Goal: Check status: Check status

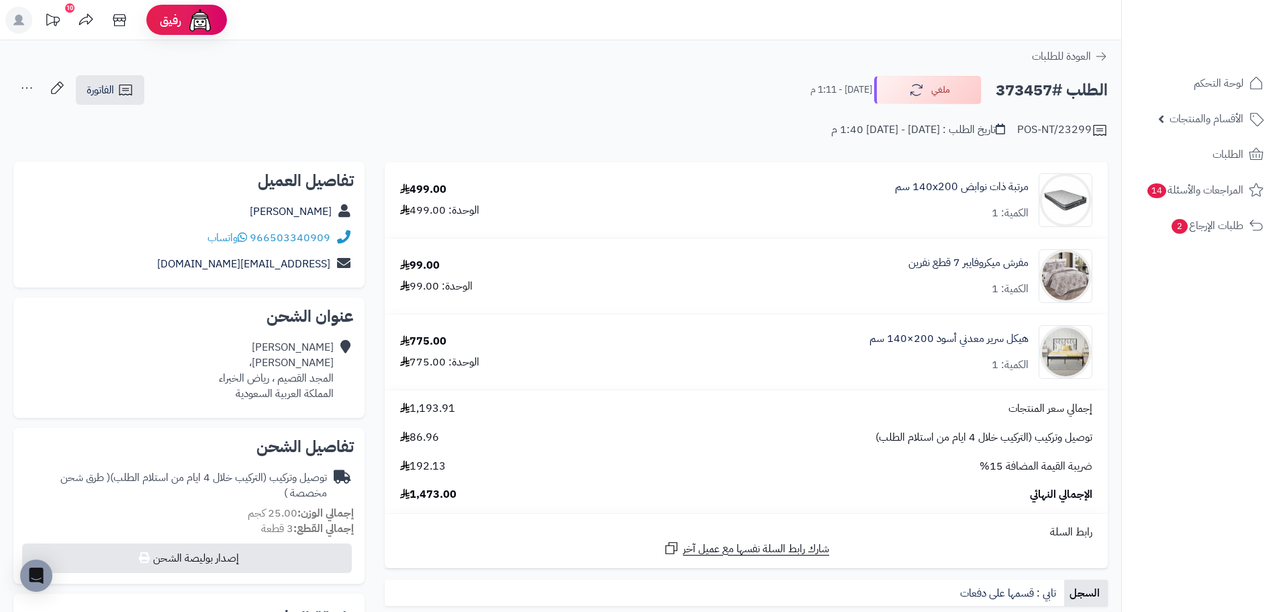
click at [1017, 87] on h2 "الطلب #373457" at bounding box center [1052, 91] width 112 height 28
copy h2 "373457"
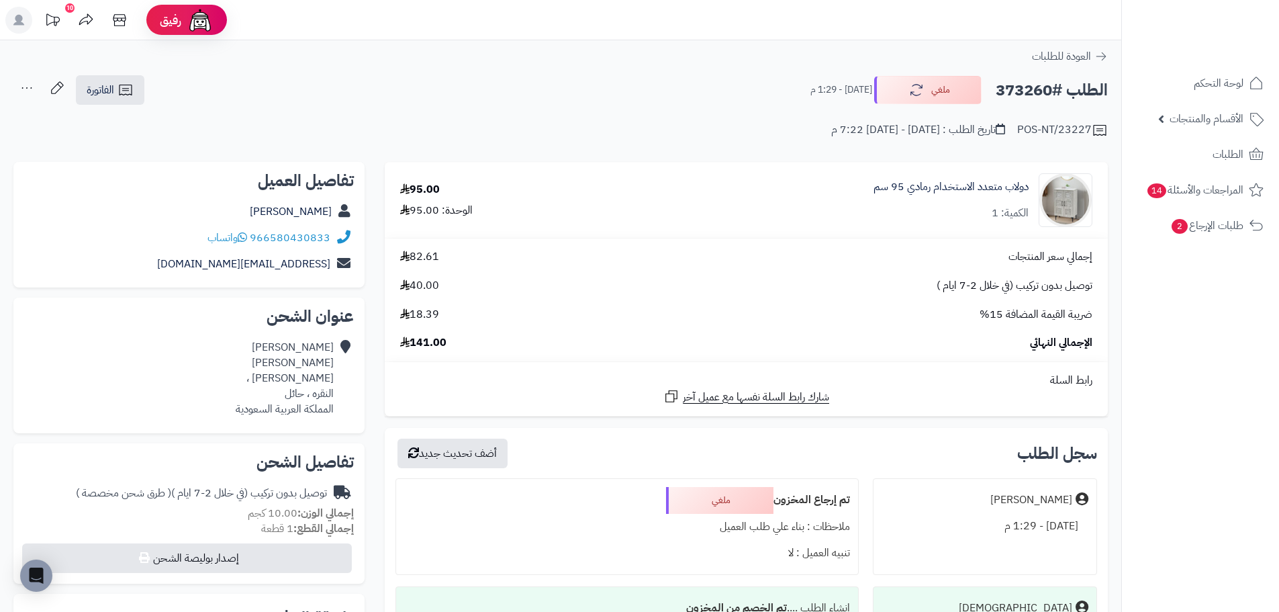
click at [1025, 92] on h2 "الطلب #373260" at bounding box center [1052, 91] width 112 height 28
copy h2 "373260"
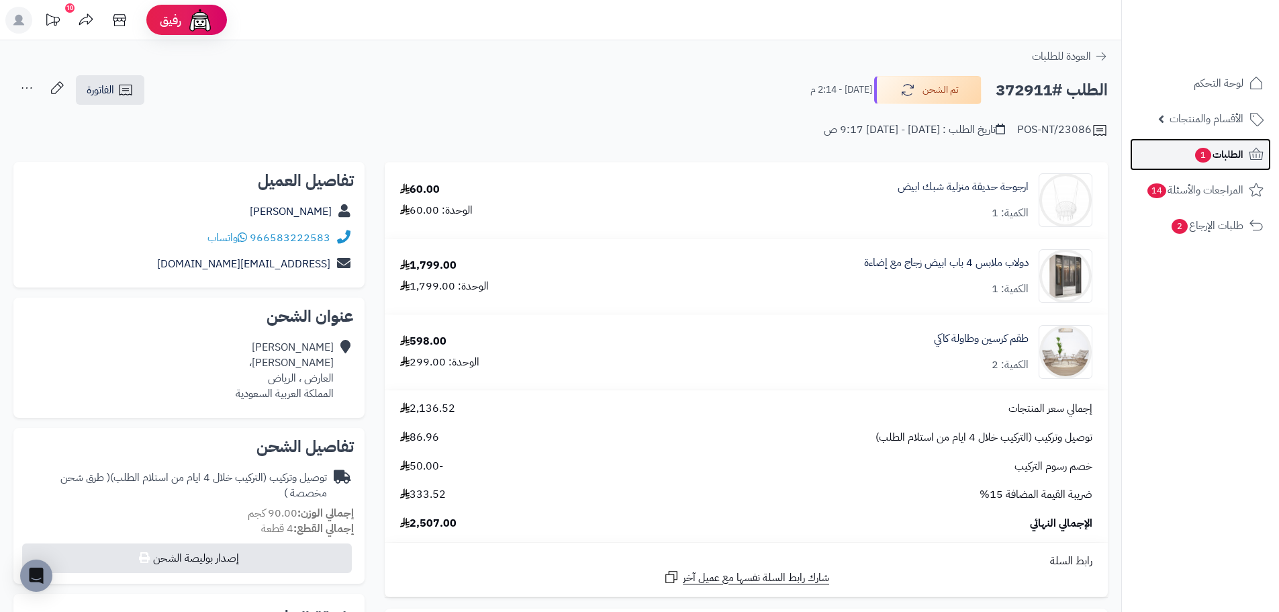
click at [1200, 151] on span "1" at bounding box center [1203, 155] width 17 height 15
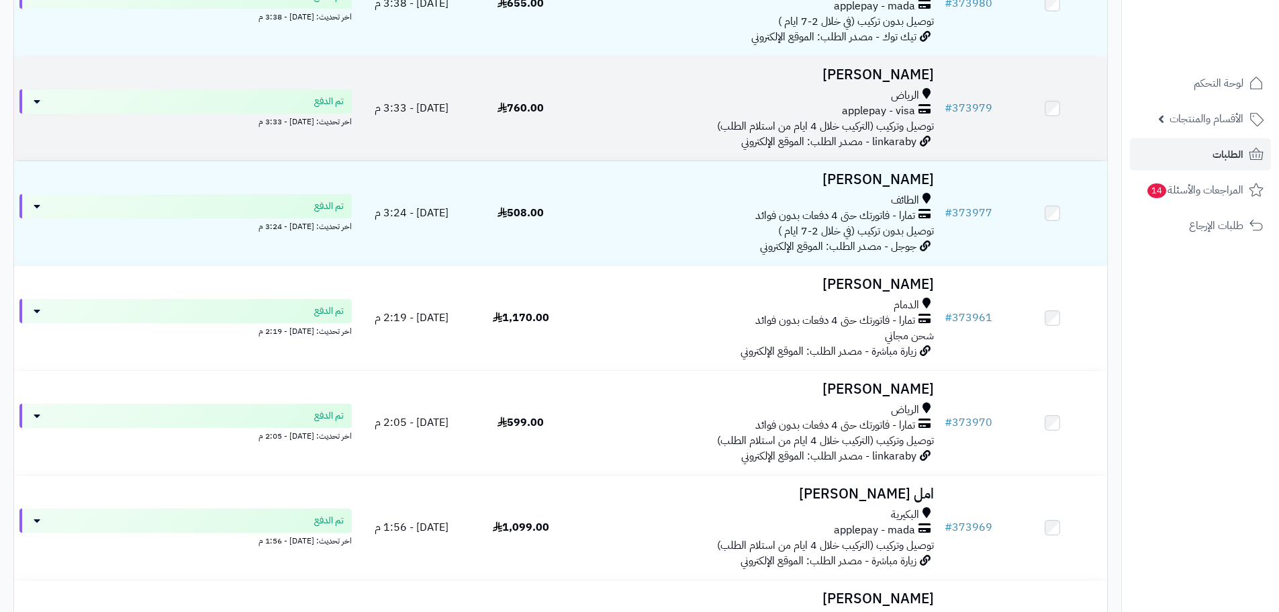
scroll to position [269, 0]
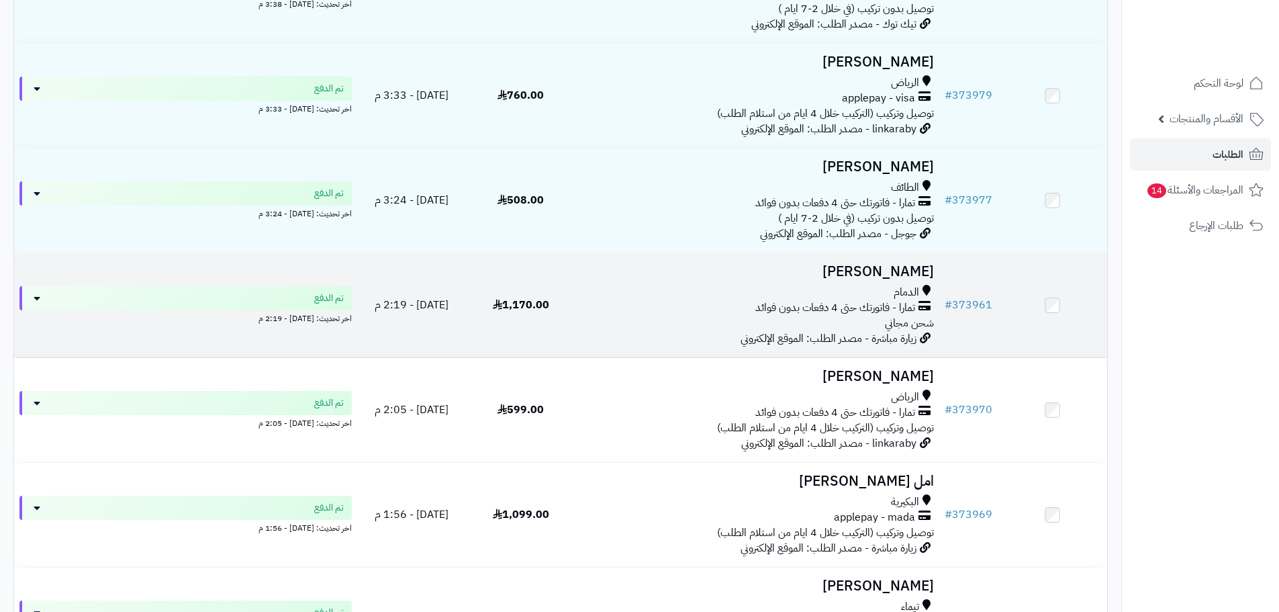
click at [637, 331] on div "الدمام تمارا - فاتورتك حتى 4 دفعات بدون فوائد شحن مجاني" at bounding box center [757, 308] width 353 height 46
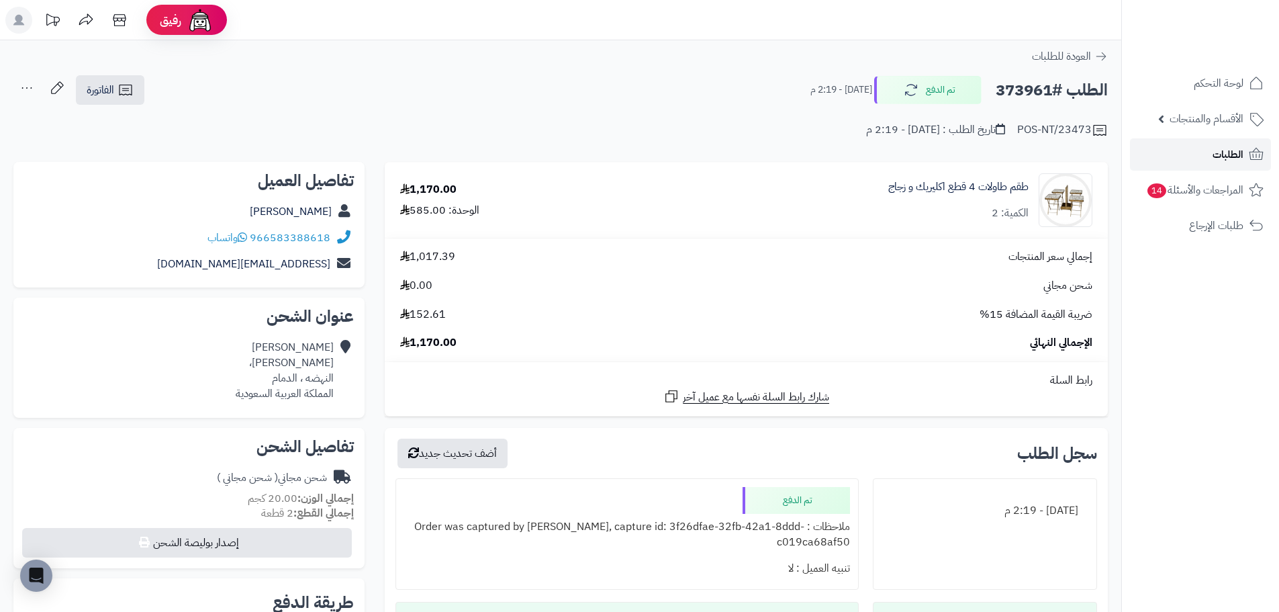
click at [1219, 159] on span "الطلبات" at bounding box center [1228, 154] width 31 height 19
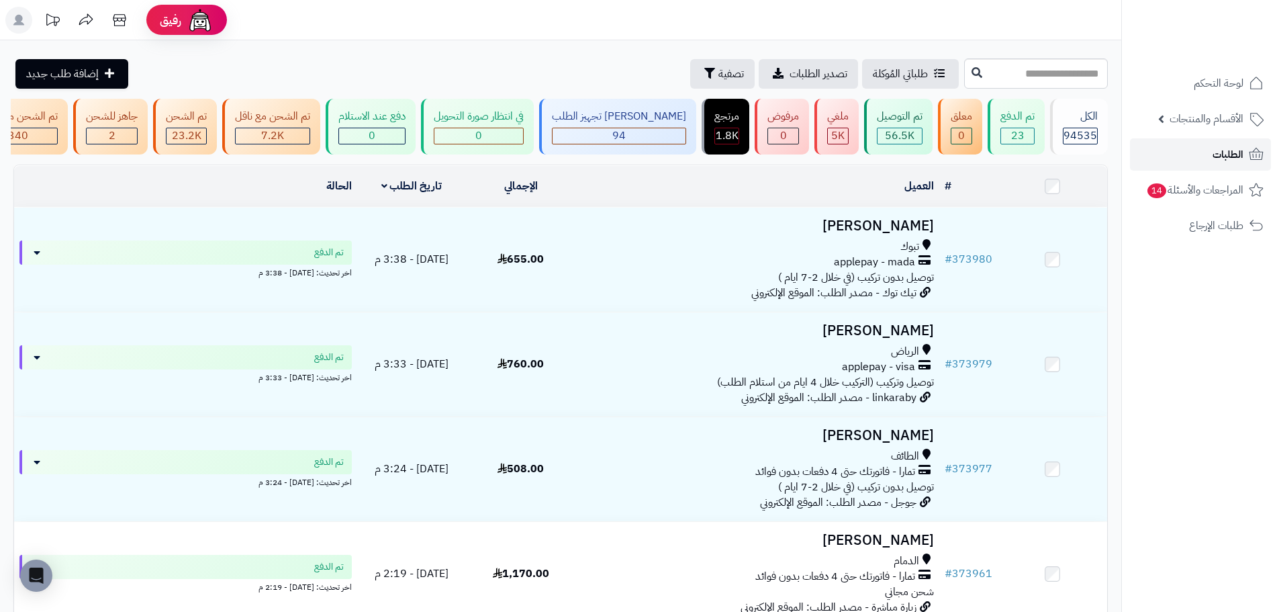
click at [1213, 148] on span "الطلبات" at bounding box center [1228, 154] width 31 height 19
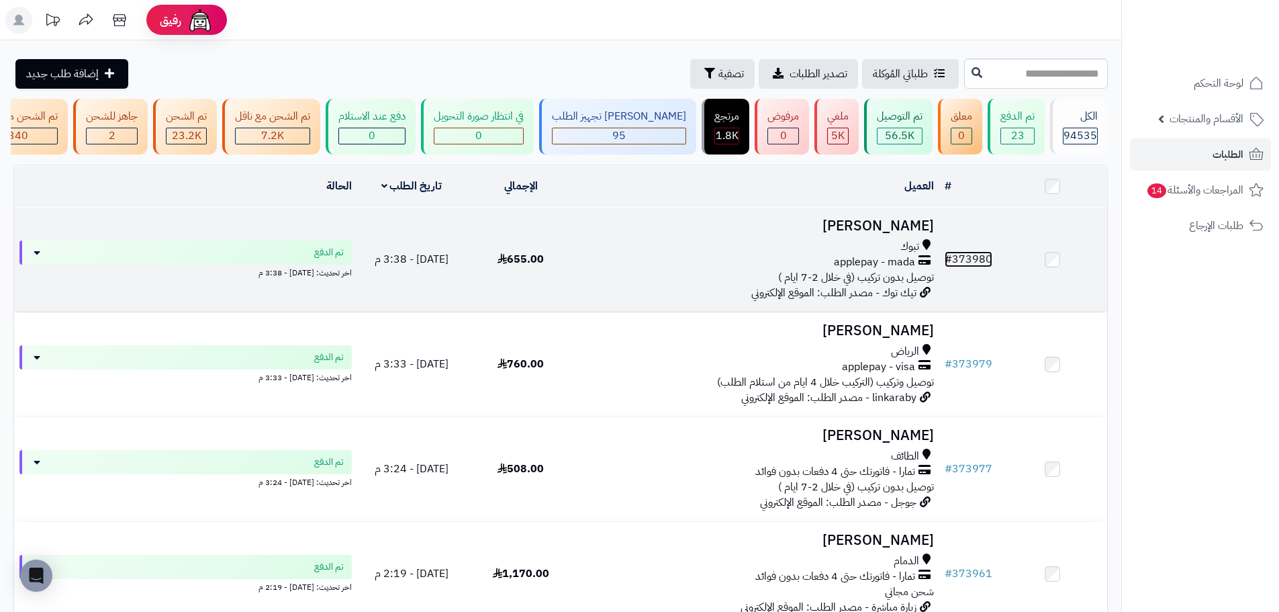
click at [973, 267] on link "# 373980" at bounding box center [969, 259] width 48 height 16
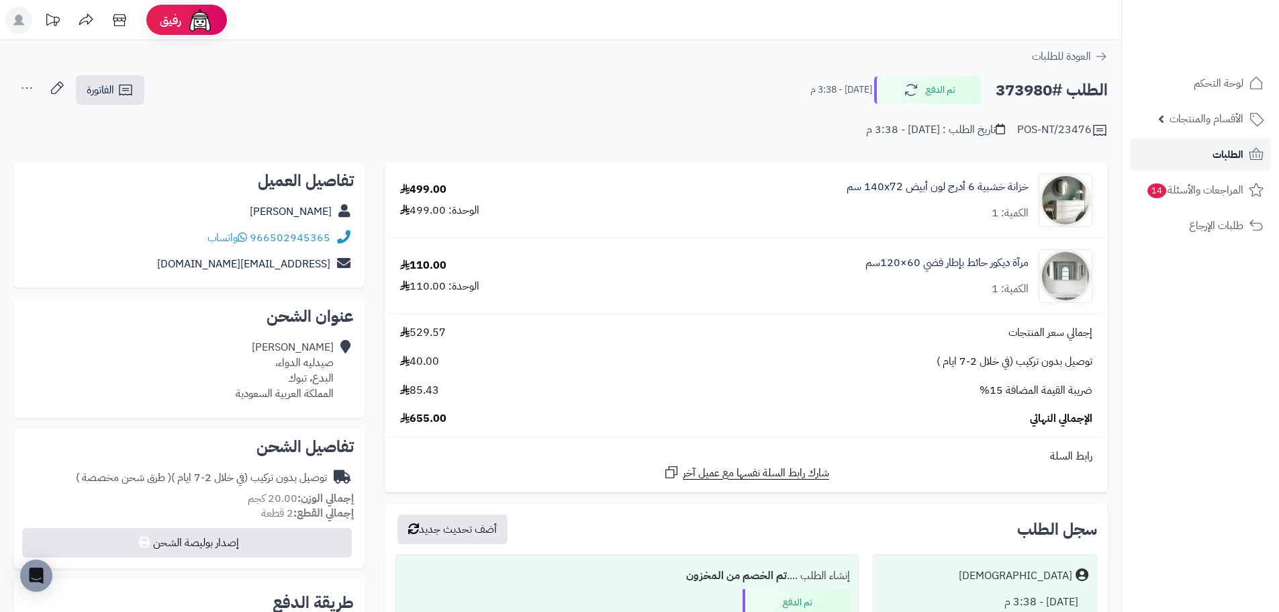
click at [1235, 156] on span "الطلبات" at bounding box center [1228, 154] width 31 height 19
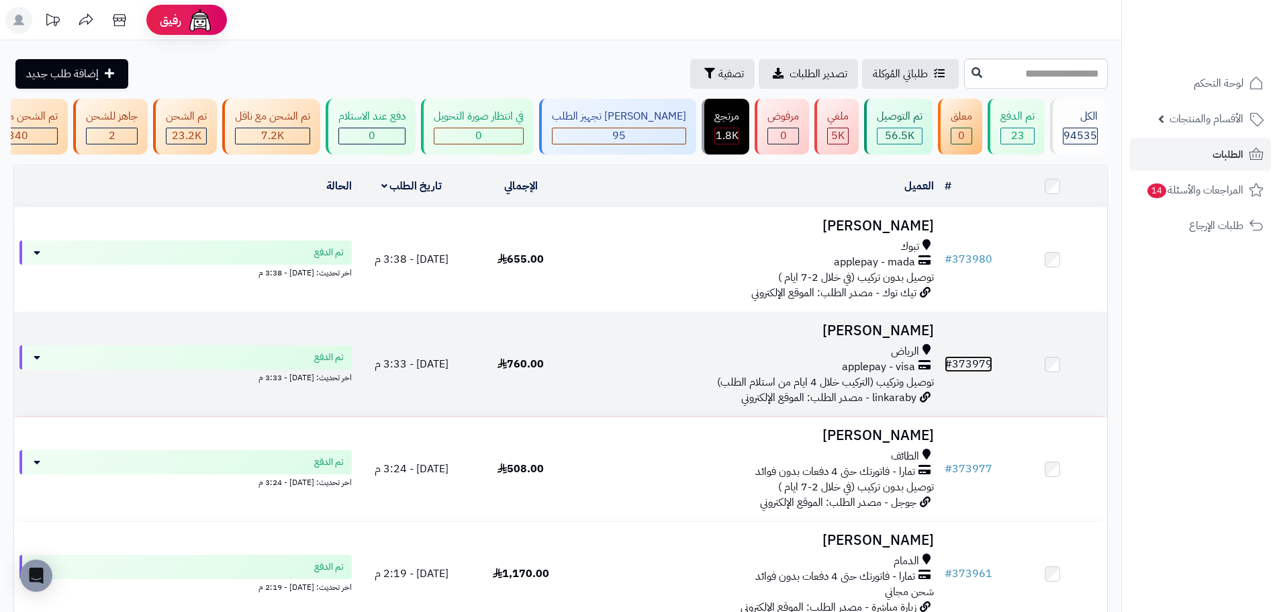
click at [971, 366] on link "# 373979" at bounding box center [969, 364] width 48 height 16
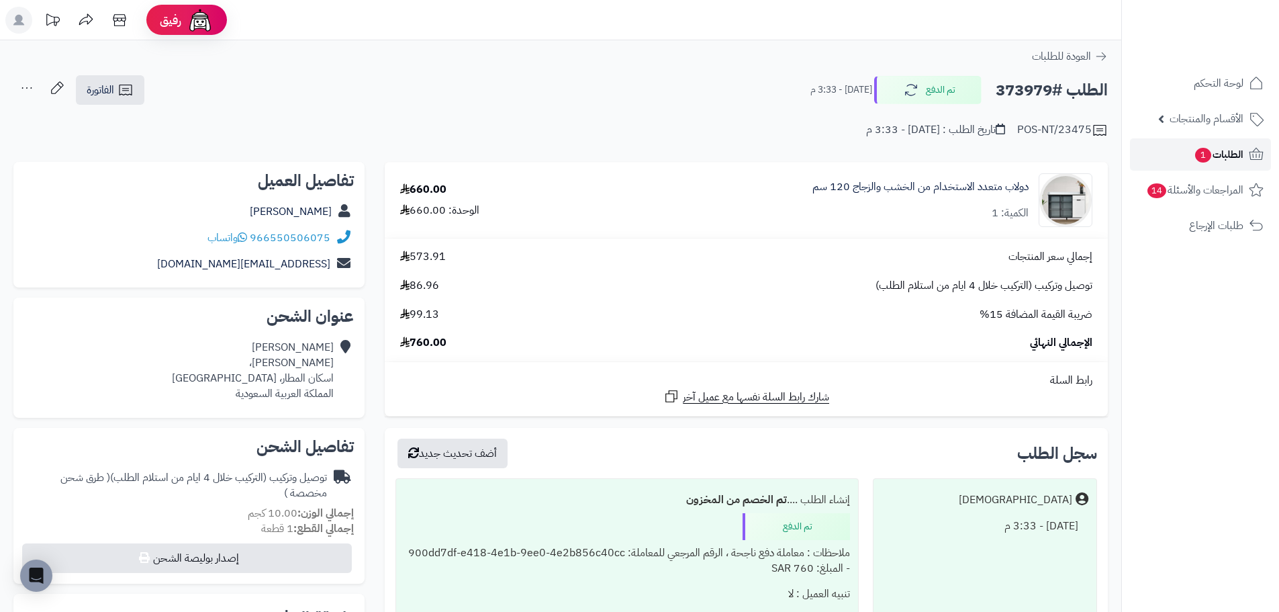
click at [1205, 147] on span "الطلبات 1" at bounding box center [1219, 154] width 50 height 19
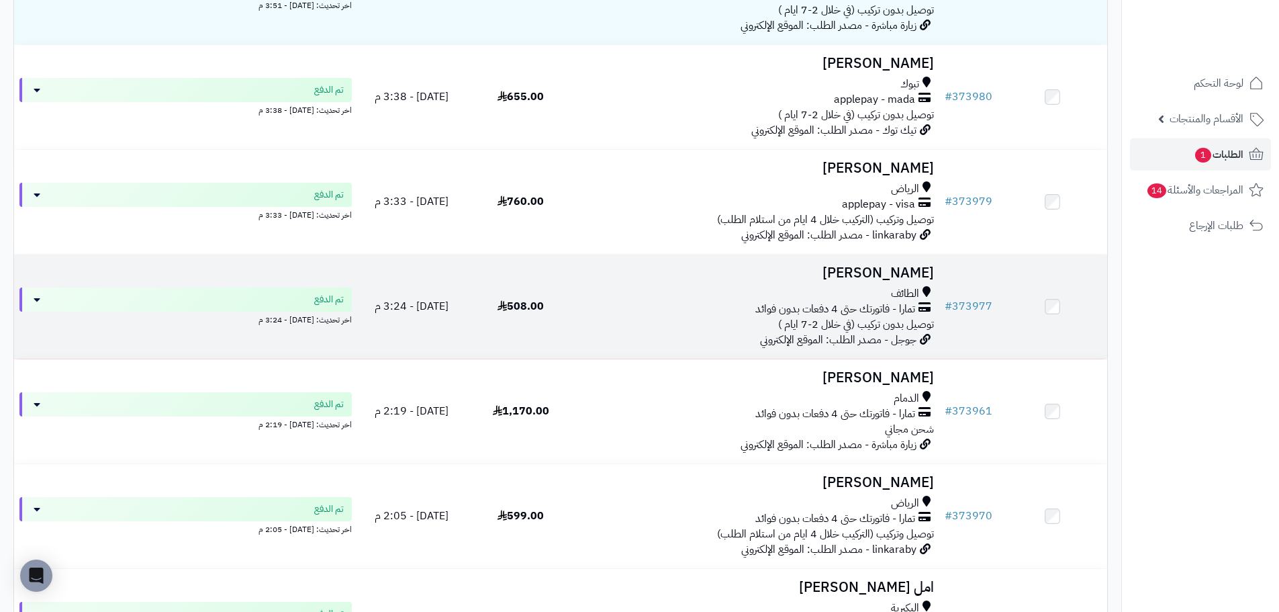
scroll to position [269, 0]
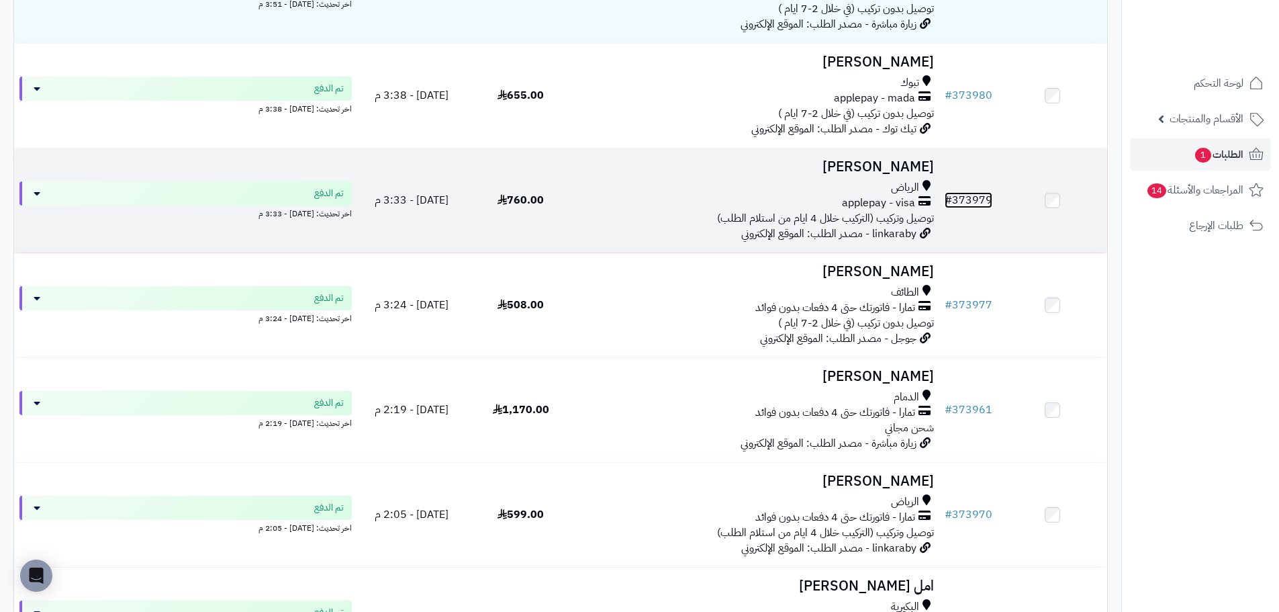
click at [961, 208] on link "# 373979" at bounding box center [969, 200] width 48 height 16
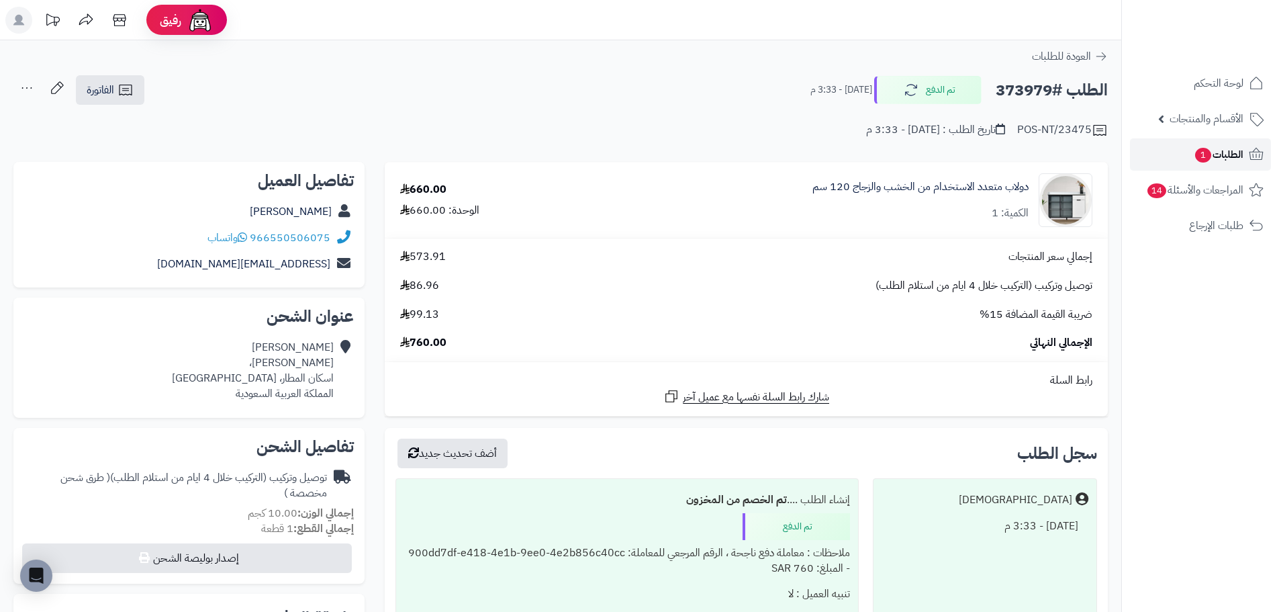
click at [1219, 151] on span "الطلبات 1" at bounding box center [1219, 154] width 50 height 19
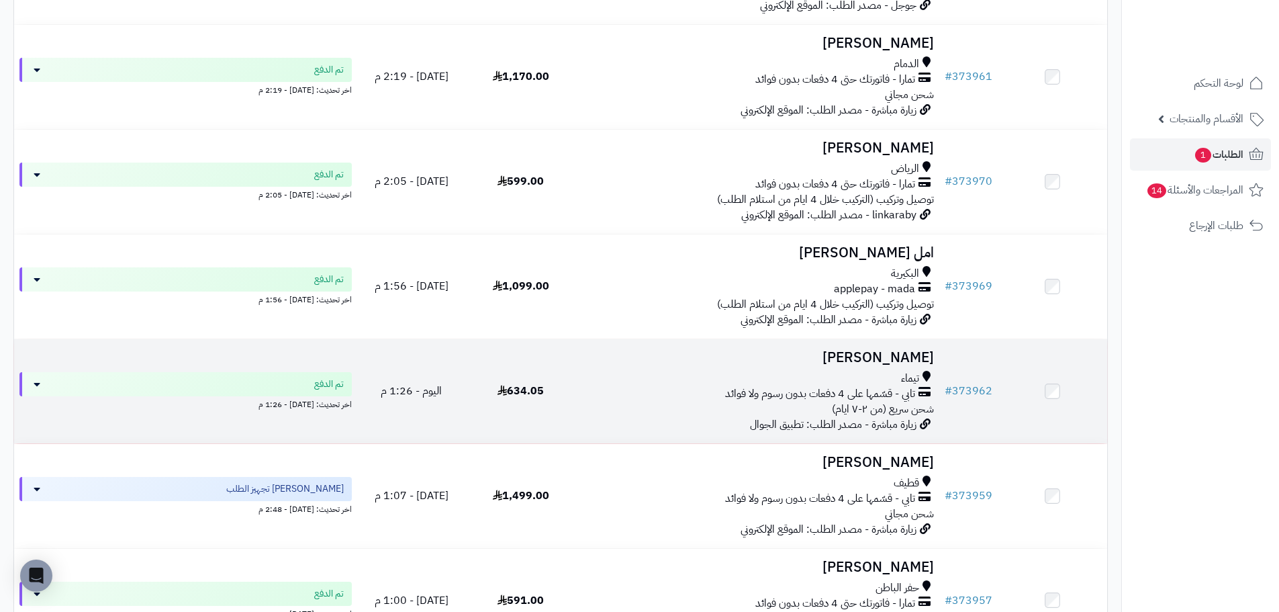
scroll to position [604, 0]
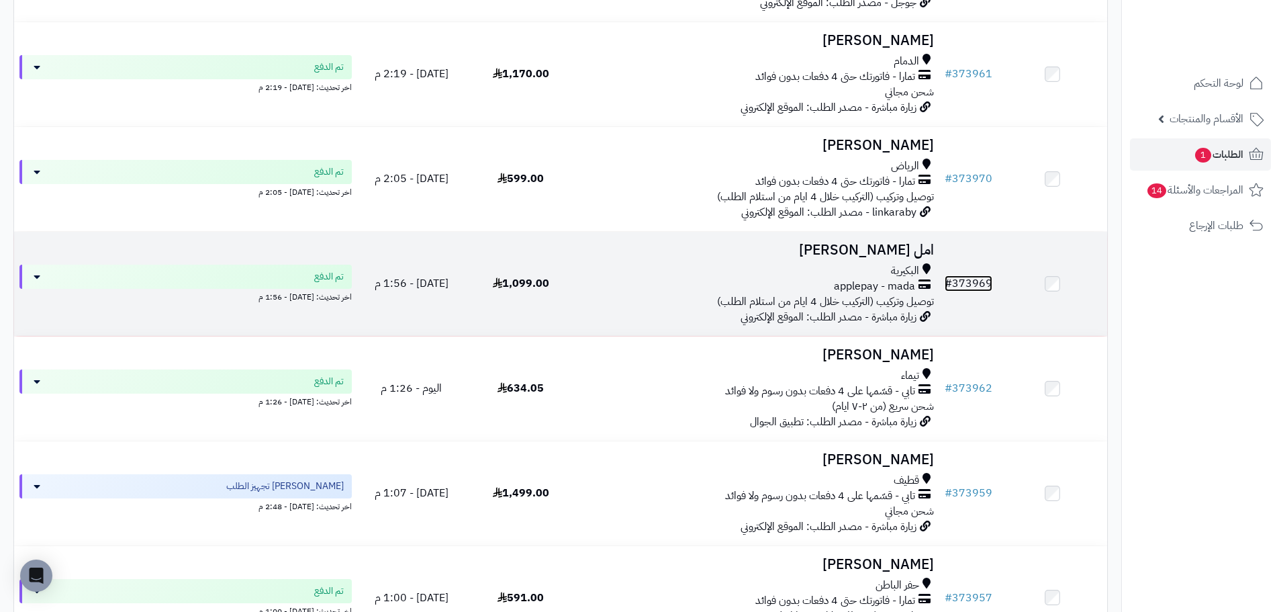
click at [974, 290] on link "# 373969" at bounding box center [969, 283] width 48 height 16
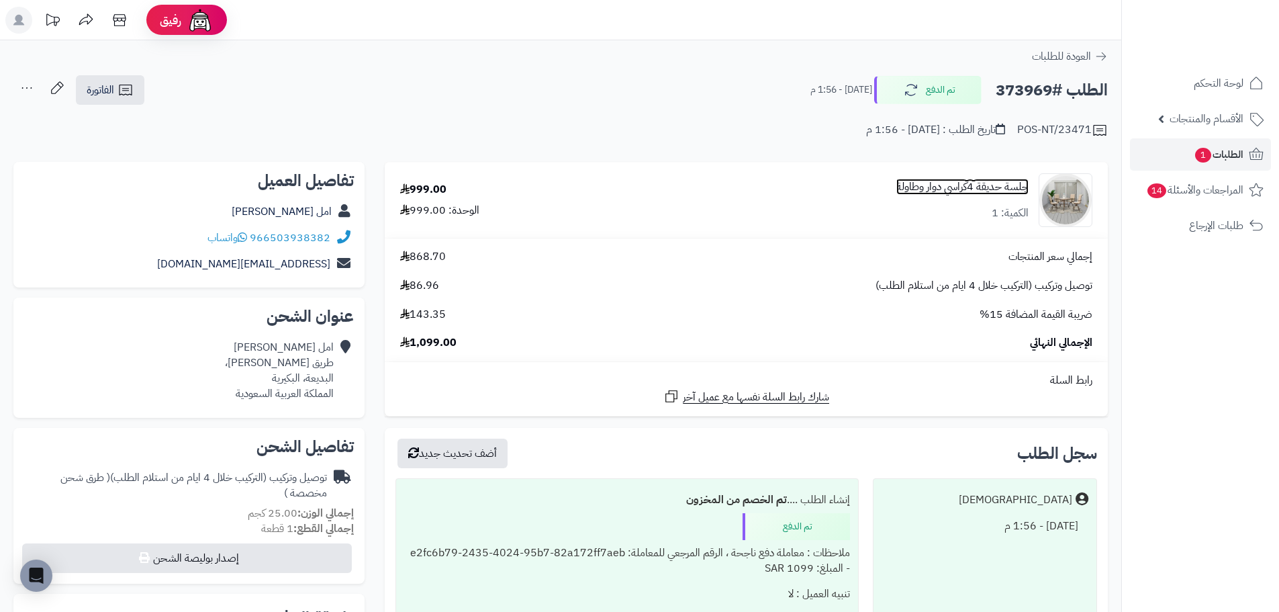
click at [996, 191] on link "جلسة حديقة 4كراسي دوار وطاولة" at bounding box center [962, 186] width 132 height 15
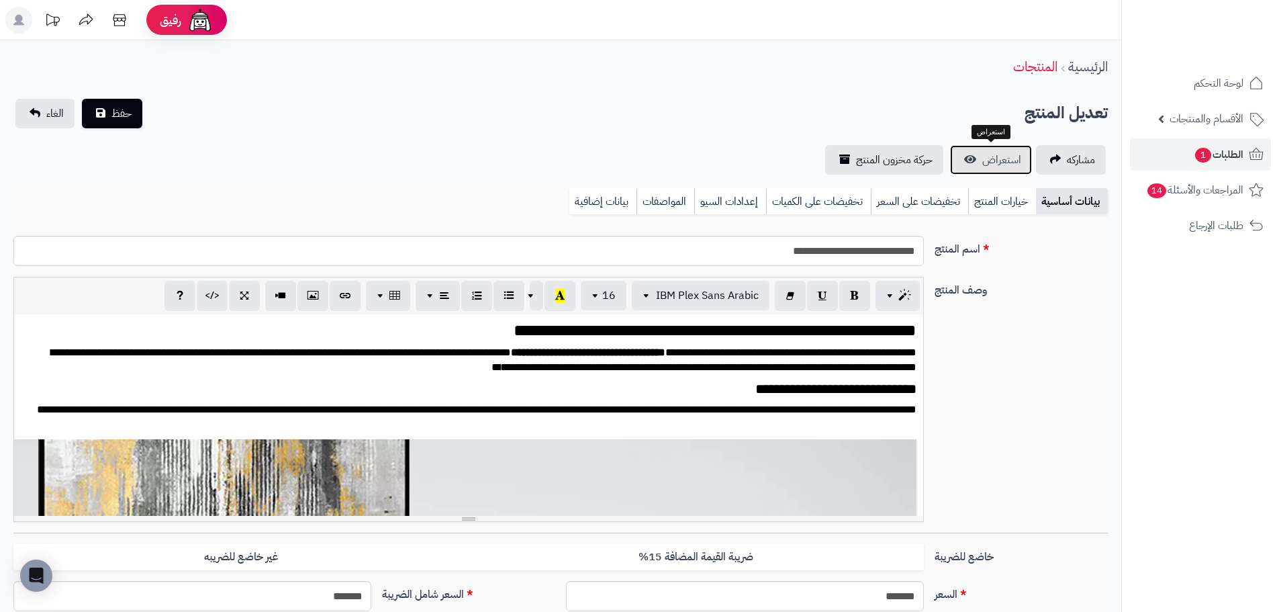
click at [998, 154] on span "استعراض" at bounding box center [1001, 160] width 39 height 16
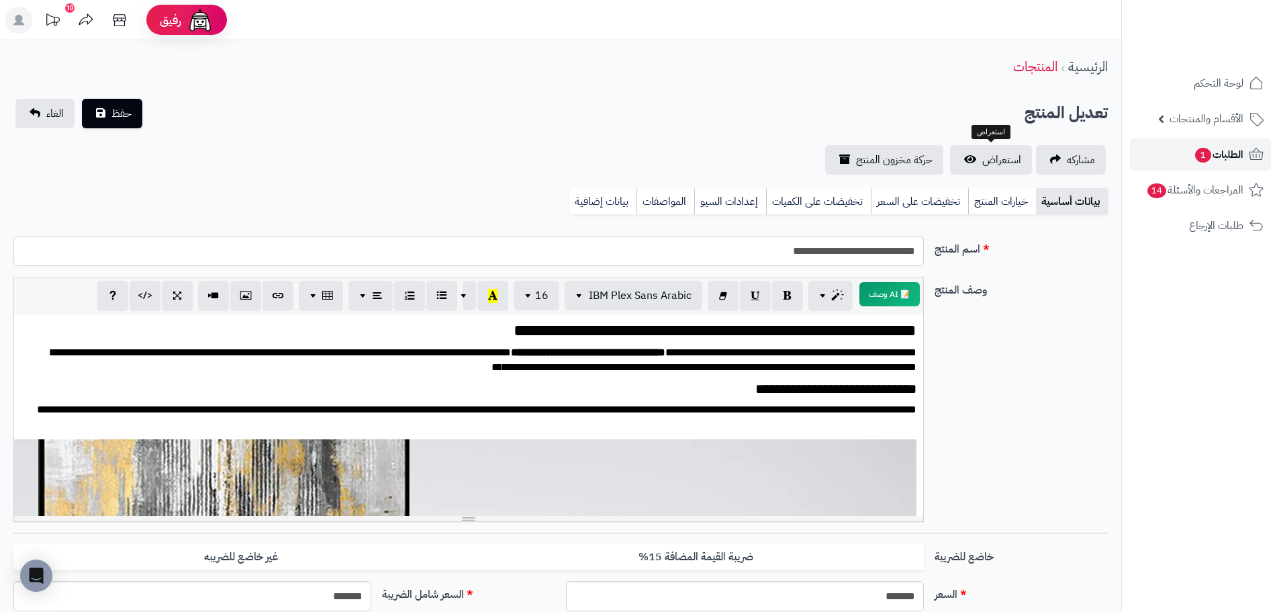
click at [1220, 148] on span "الطلبات 1" at bounding box center [1219, 154] width 50 height 19
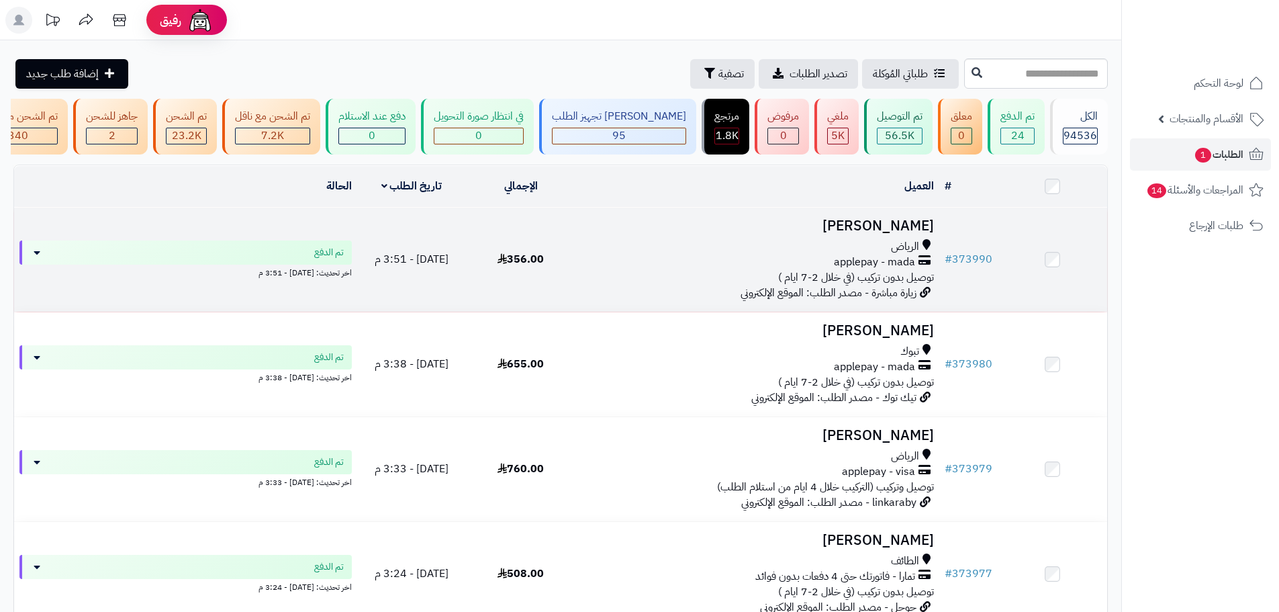
click at [599, 279] on div "الرياض applepay - mada توصيل بدون تركيب (في خلال 2-7 ايام )" at bounding box center [757, 262] width 353 height 46
click at [956, 264] on link "# 373990" at bounding box center [969, 259] width 48 height 16
click at [980, 265] on link "# 373990" at bounding box center [969, 259] width 48 height 16
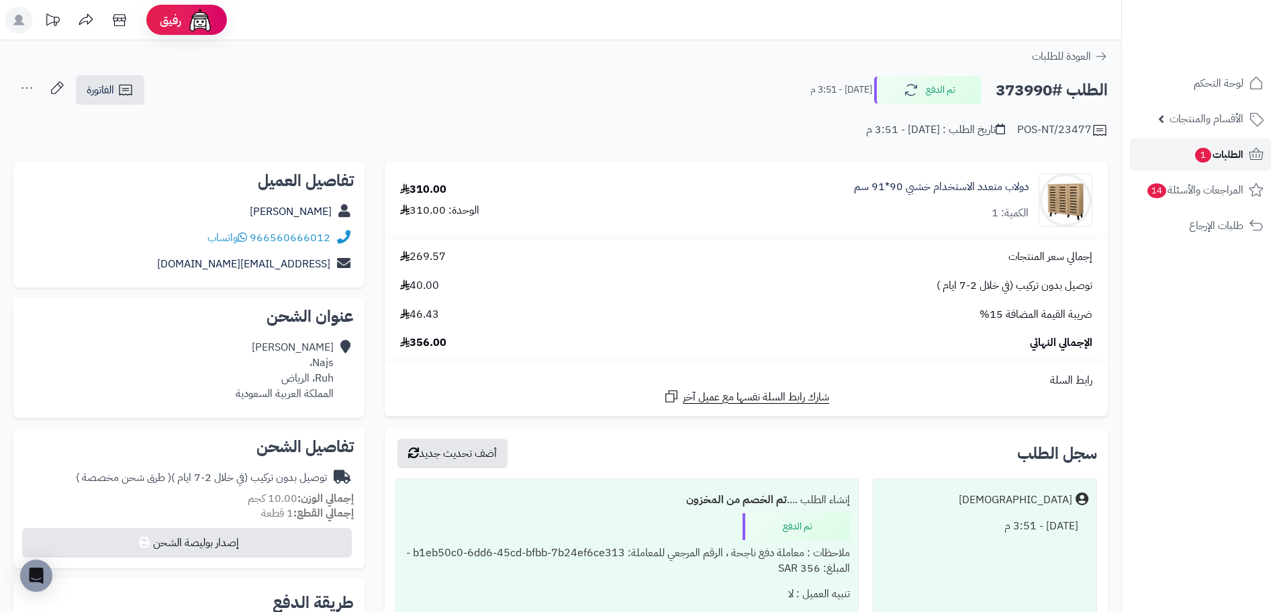
click at [1210, 147] on span "الطلبات 1" at bounding box center [1219, 154] width 50 height 19
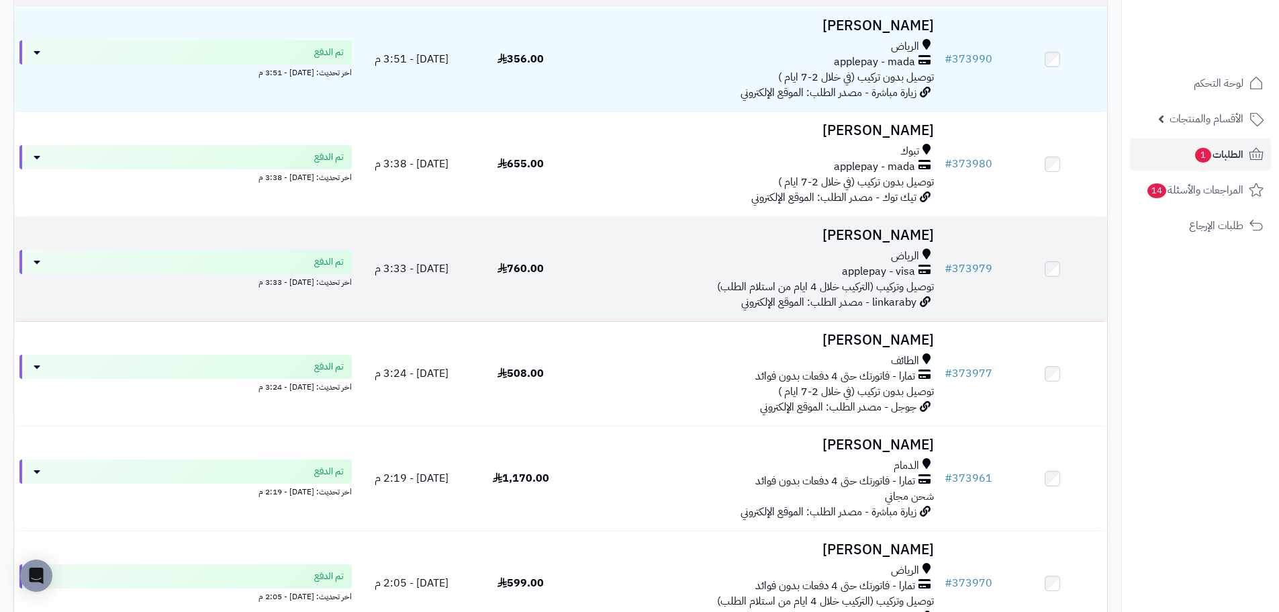
scroll to position [201, 0]
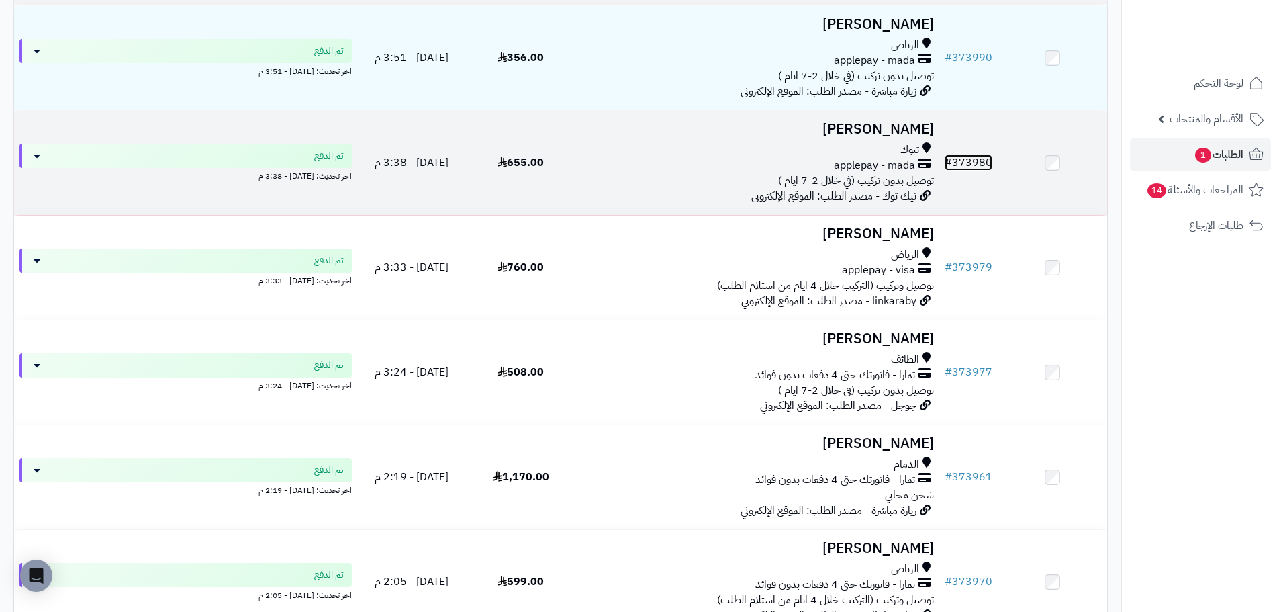
click at [979, 166] on link "# 373980" at bounding box center [969, 162] width 48 height 16
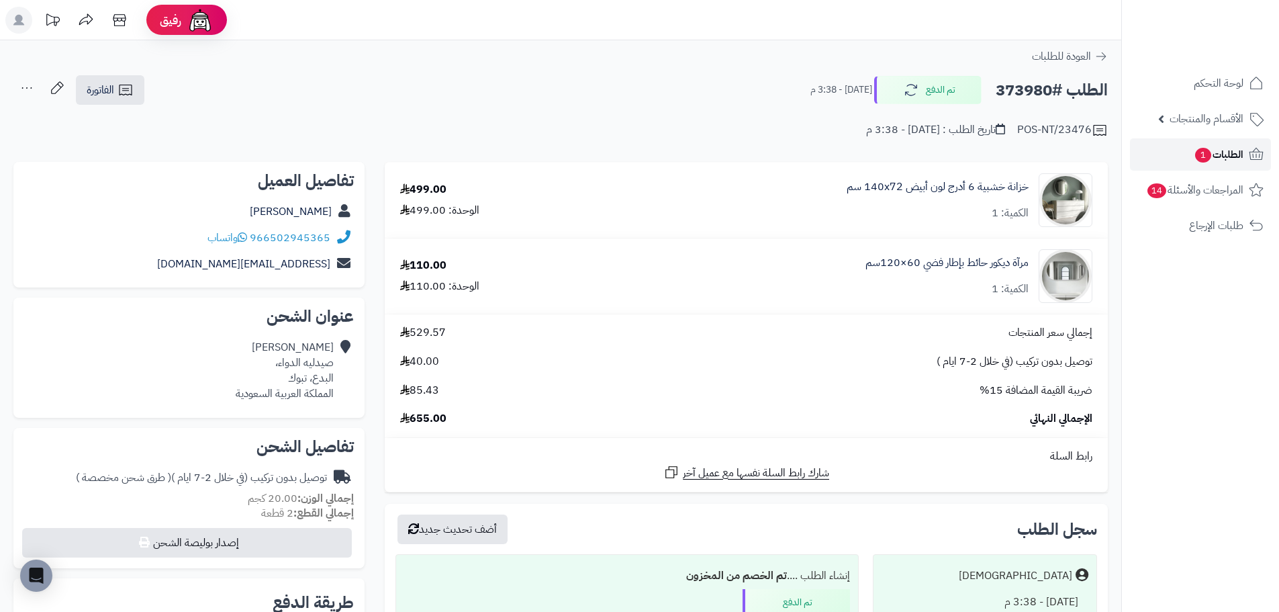
click at [1211, 146] on span "الطلبات 1" at bounding box center [1219, 154] width 50 height 19
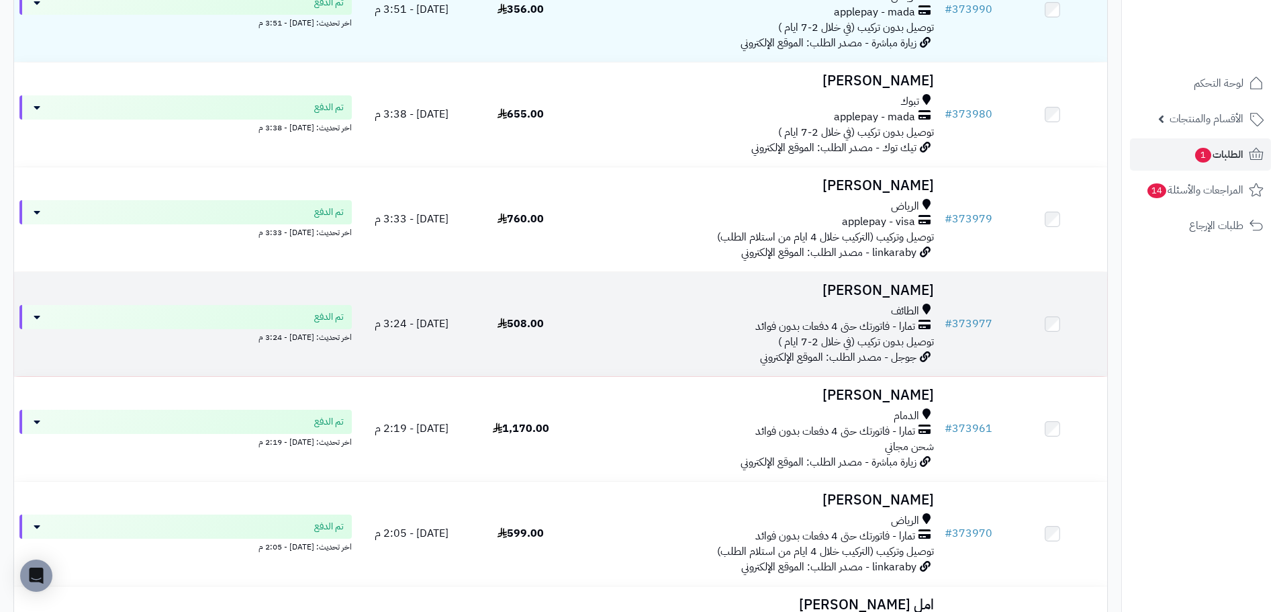
scroll to position [269, 0]
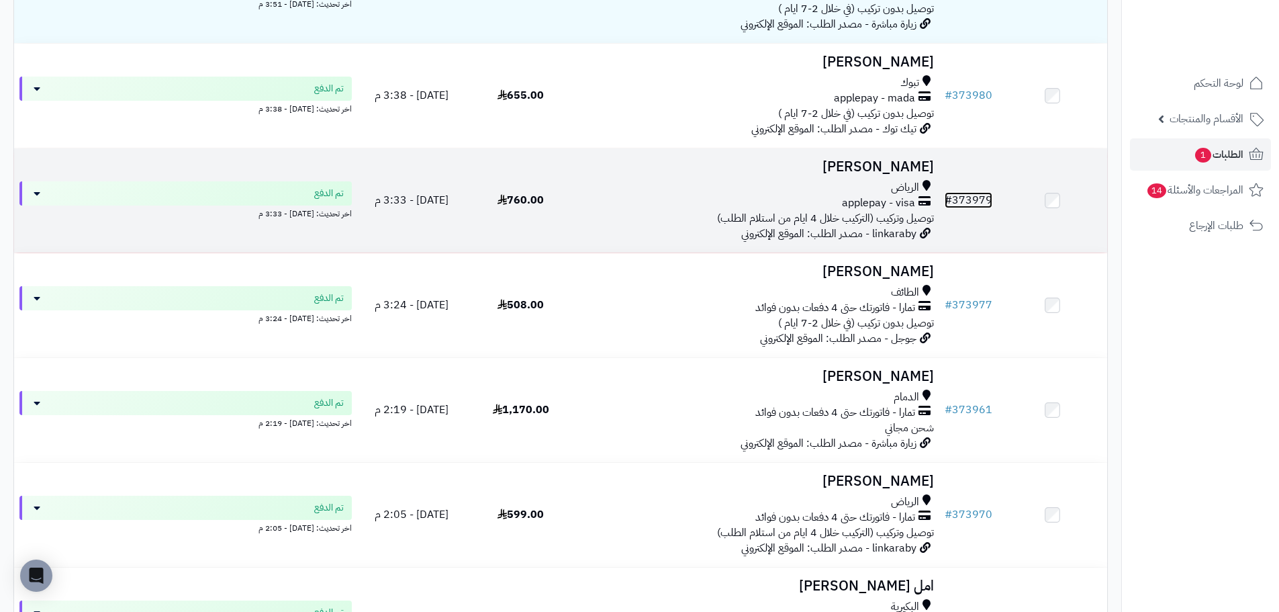
click at [973, 208] on link "# 373979" at bounding box center [969, 200] width 48 height 16
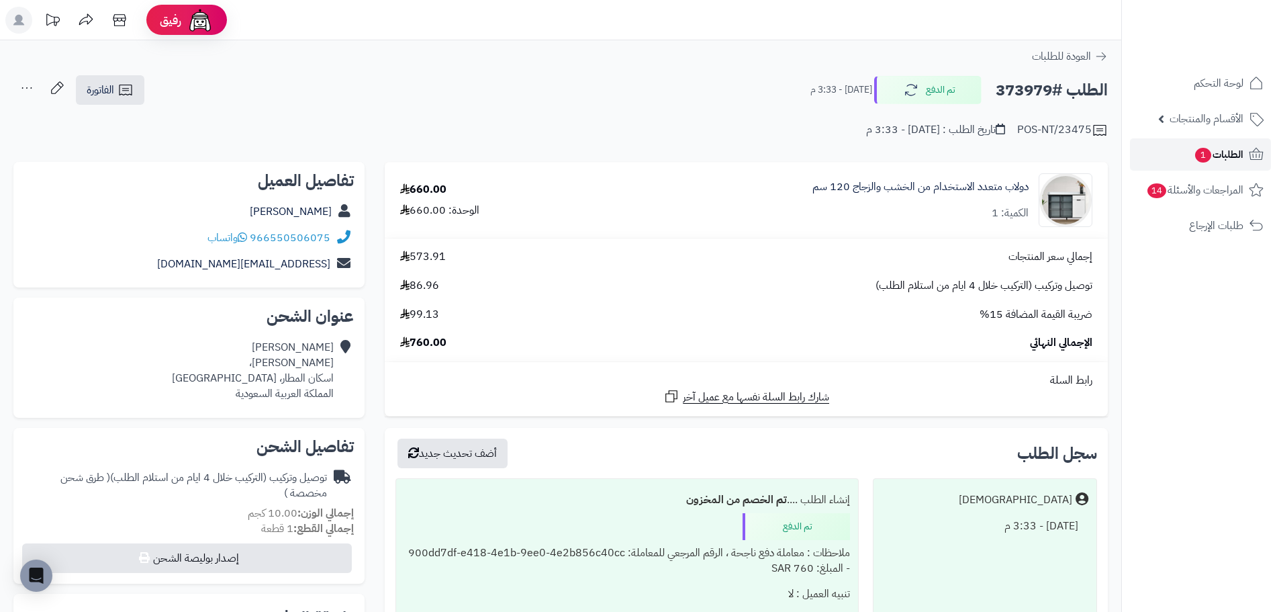
click at [1215, 154] on span "الطلبات 1" at bounding box center [1219, 154] width 50 height 19
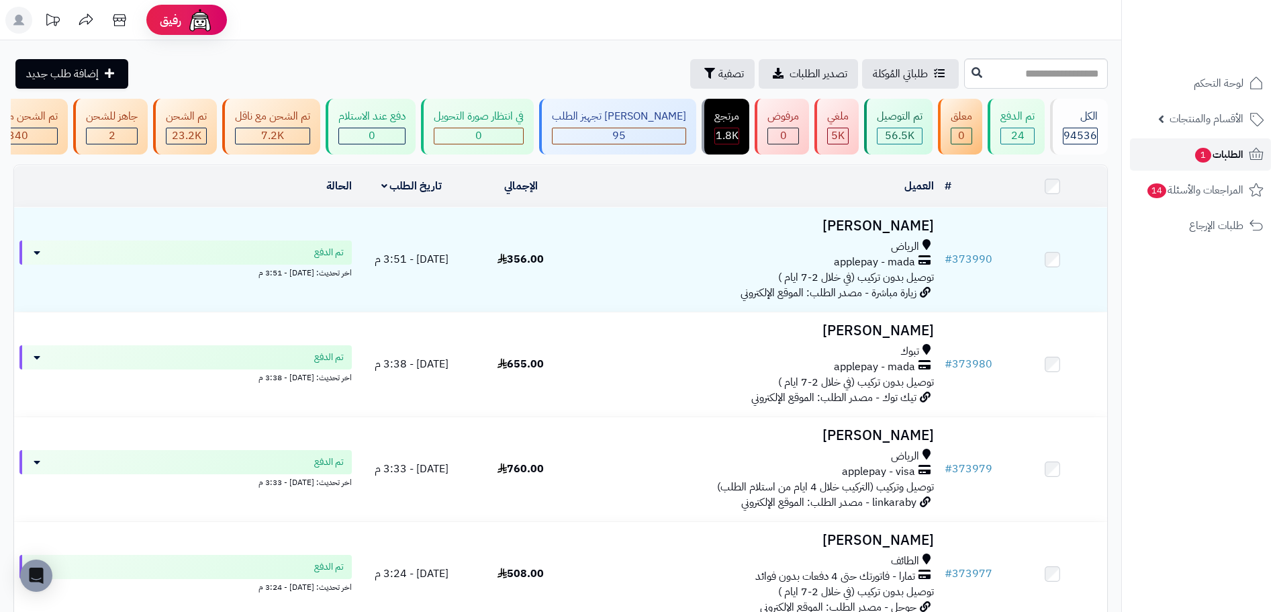
click at [1213, 148] on span "الطلبات 1" at bounding box center [1219, 154] width 50 height 19
click at [1217, 151] on span "الطلبات 1" at bounding box center [1219, 154] width 50 height 19
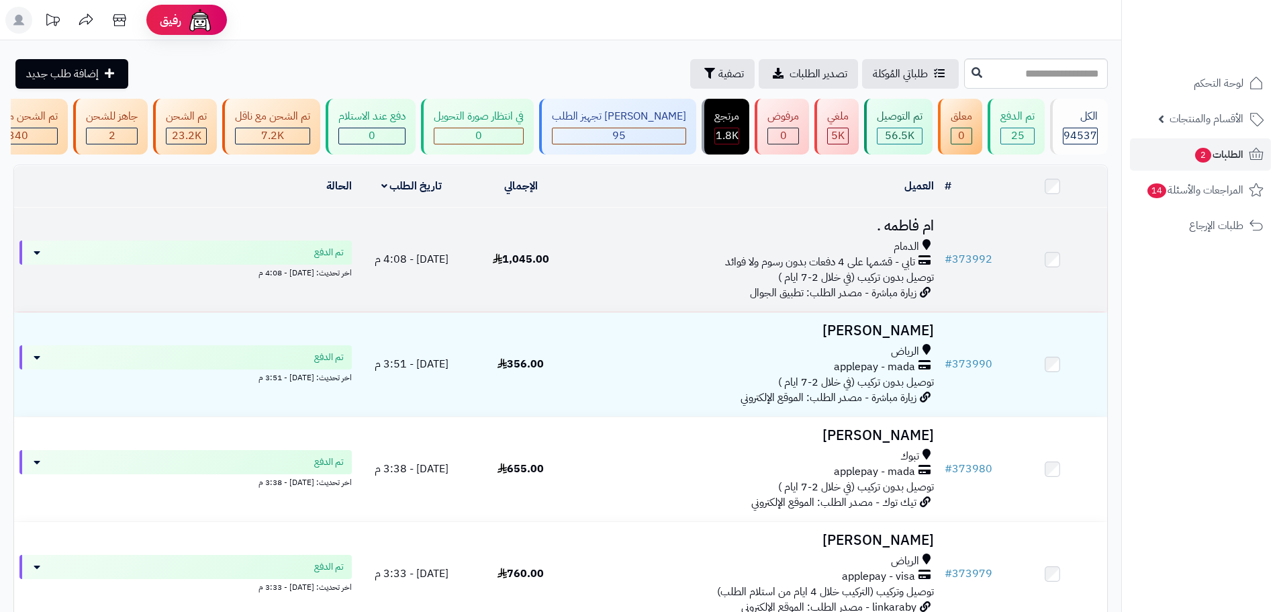
click at [706, 282] on div "الدمام تابي - قسّمها على 4 دفعات بدون رسوم ولا فوائد توصيل بدون تركيب (في خلال …" at bounding box center [757, 262] width 353 height 46
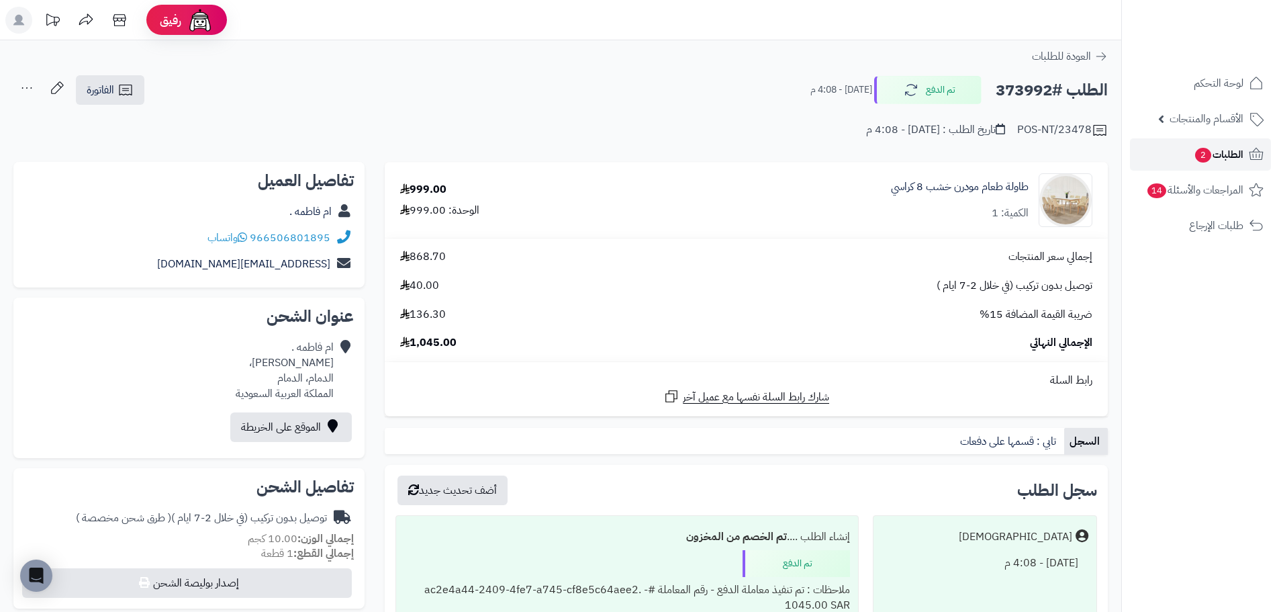
click at [1213, 150] on span "الطلبات 2" at bounding box center [1219, 154] width 50 height 19
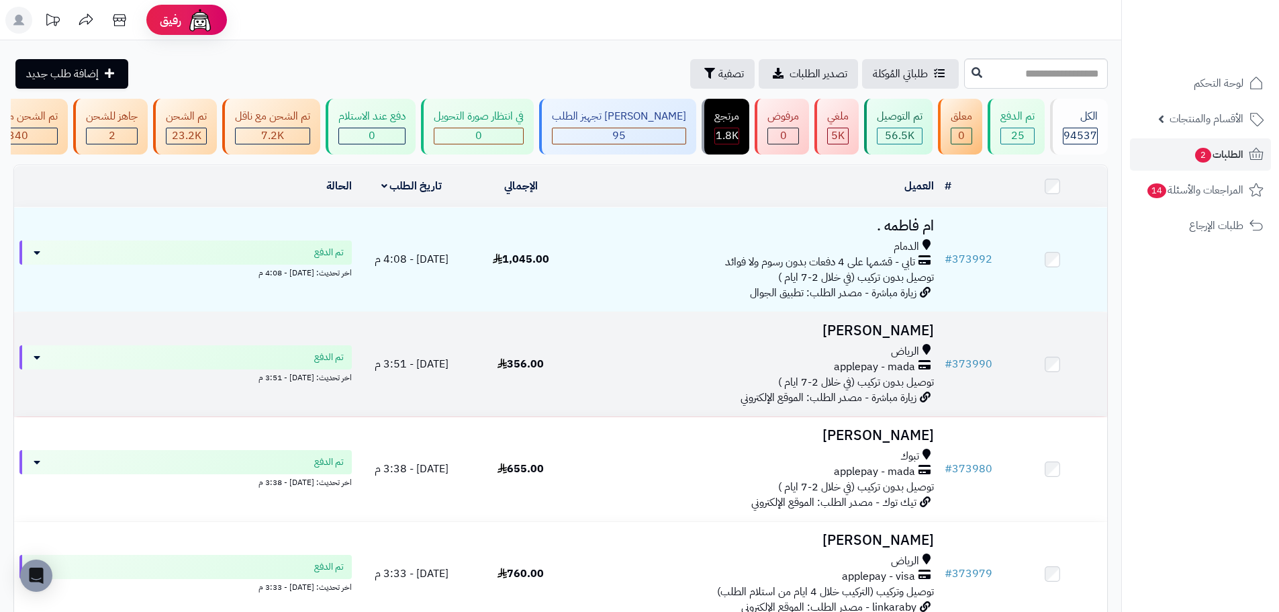
click at [607, 375] on div "applepay - mada" at bounding box center [757, 366] width 353 height 15
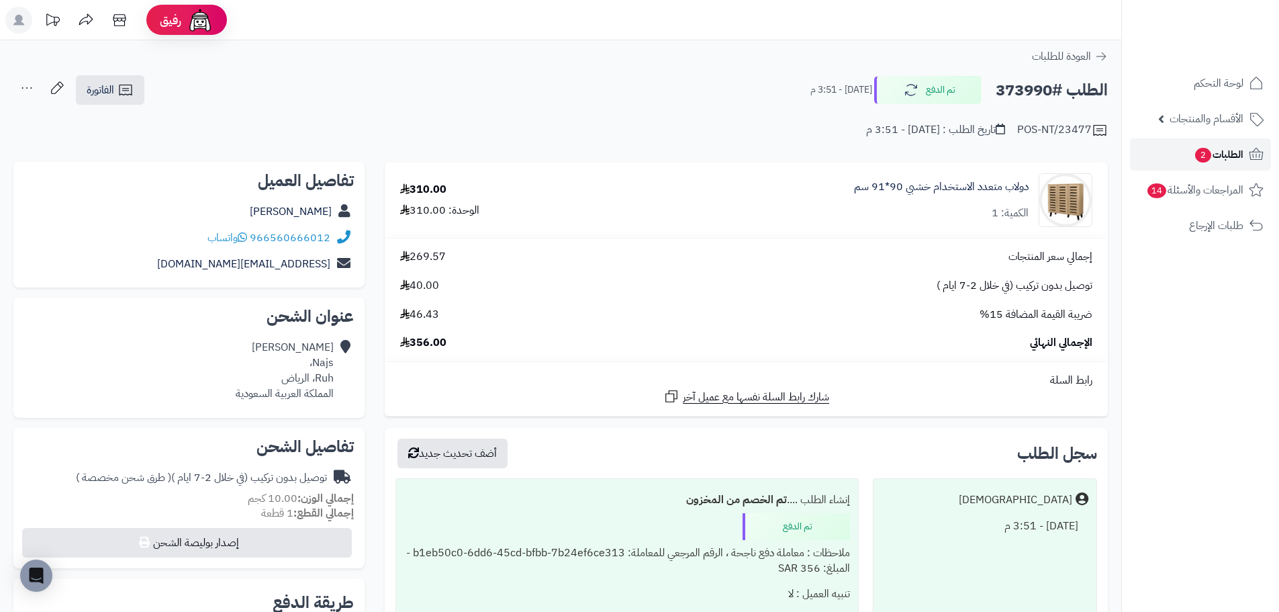
click at [1234, 146] on span "الطلبات 2" at bounding box center [1219, 154] width 50 height 19
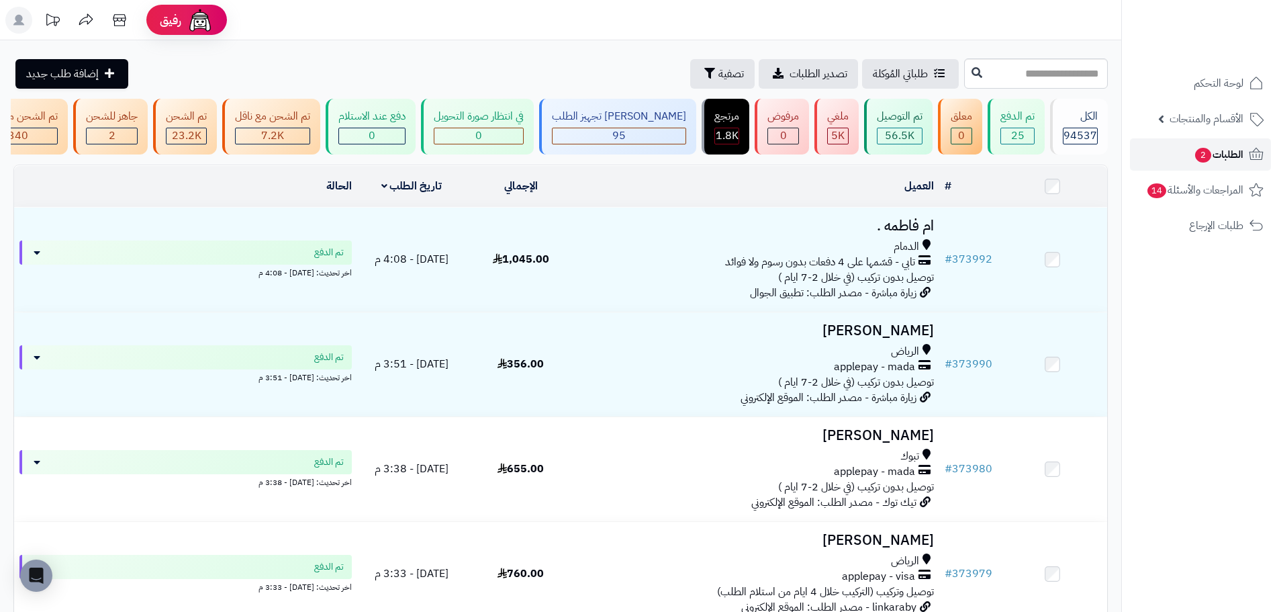
click at [1215, 157] on span "الطلبات 2" at bounding box center [1219, 154] width 50 height 19
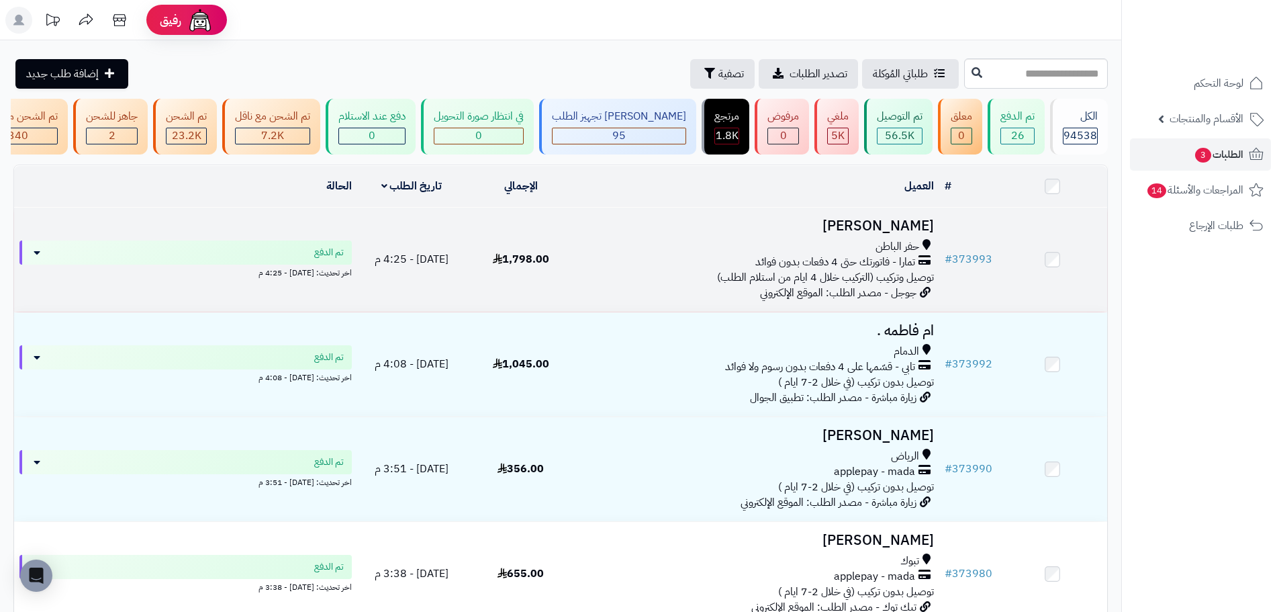
click at [608, 270] on div "تمارا - فاتورتك حتى 4 دفعات بدون فوائد" at bounding box center [757, 261] width 353 height 15
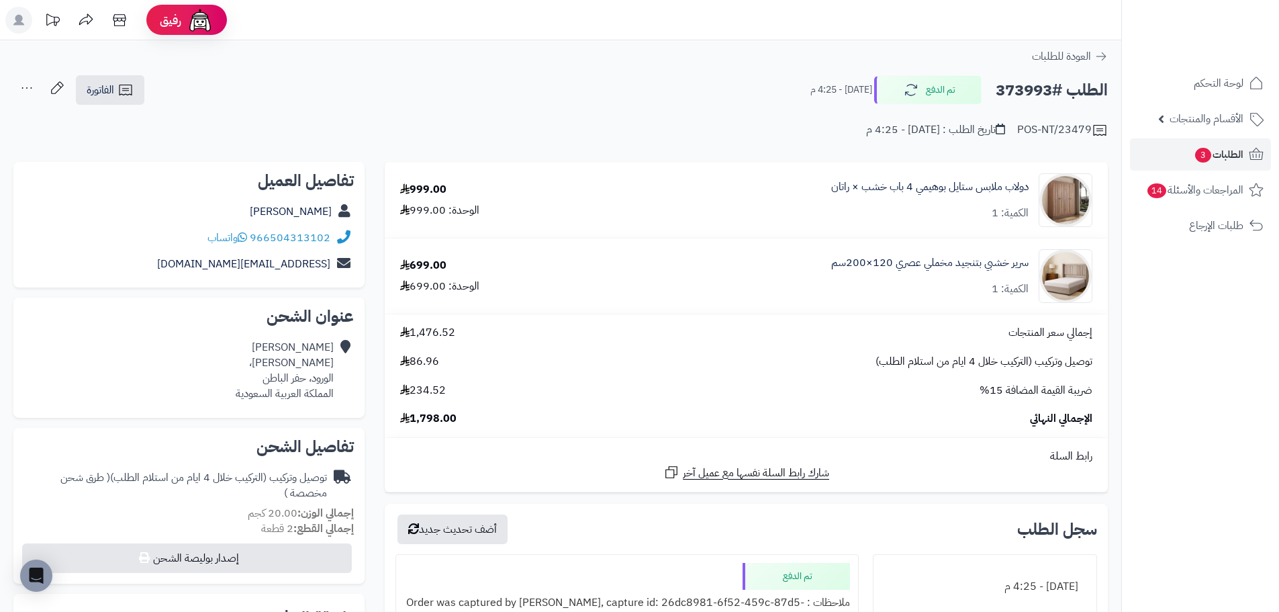
click at [1043, 97] on h2 "الطلب #373993" at bounding box center [1052, 91] width 112 height 28
copy h2 "373993"
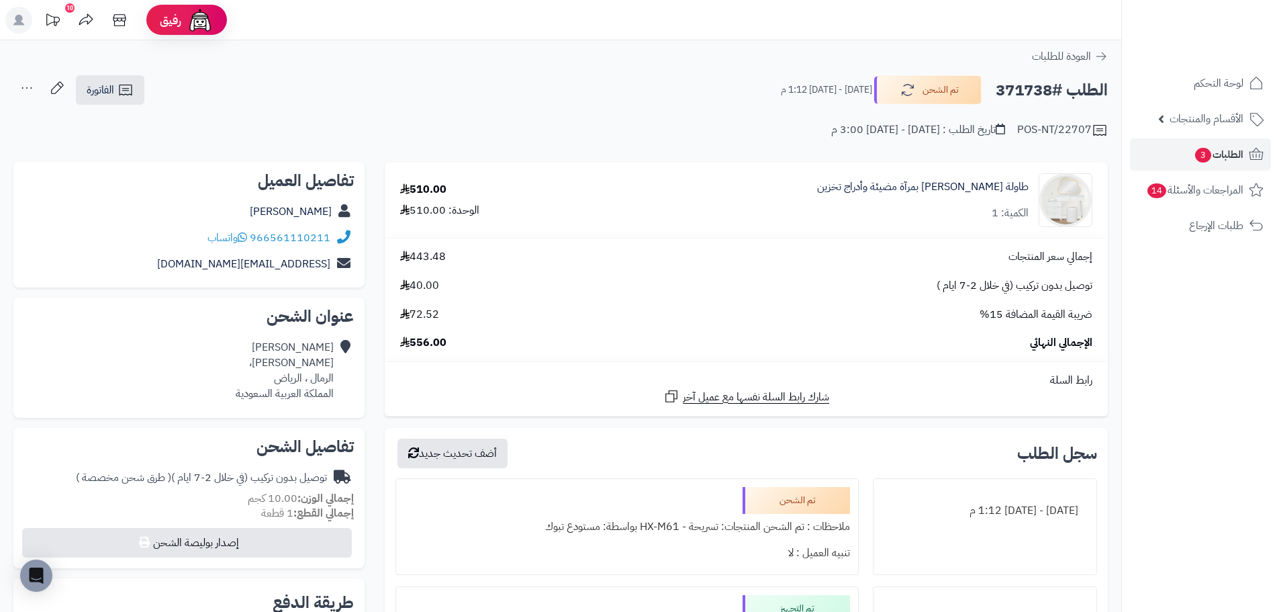
click at [1034, 85] on h2 "الطلب #371738" at bounding box center [1052, 91] width 112 height 28
copy h2 "371738"
